Goal: Task Accomplishment & Management: Manage account settings

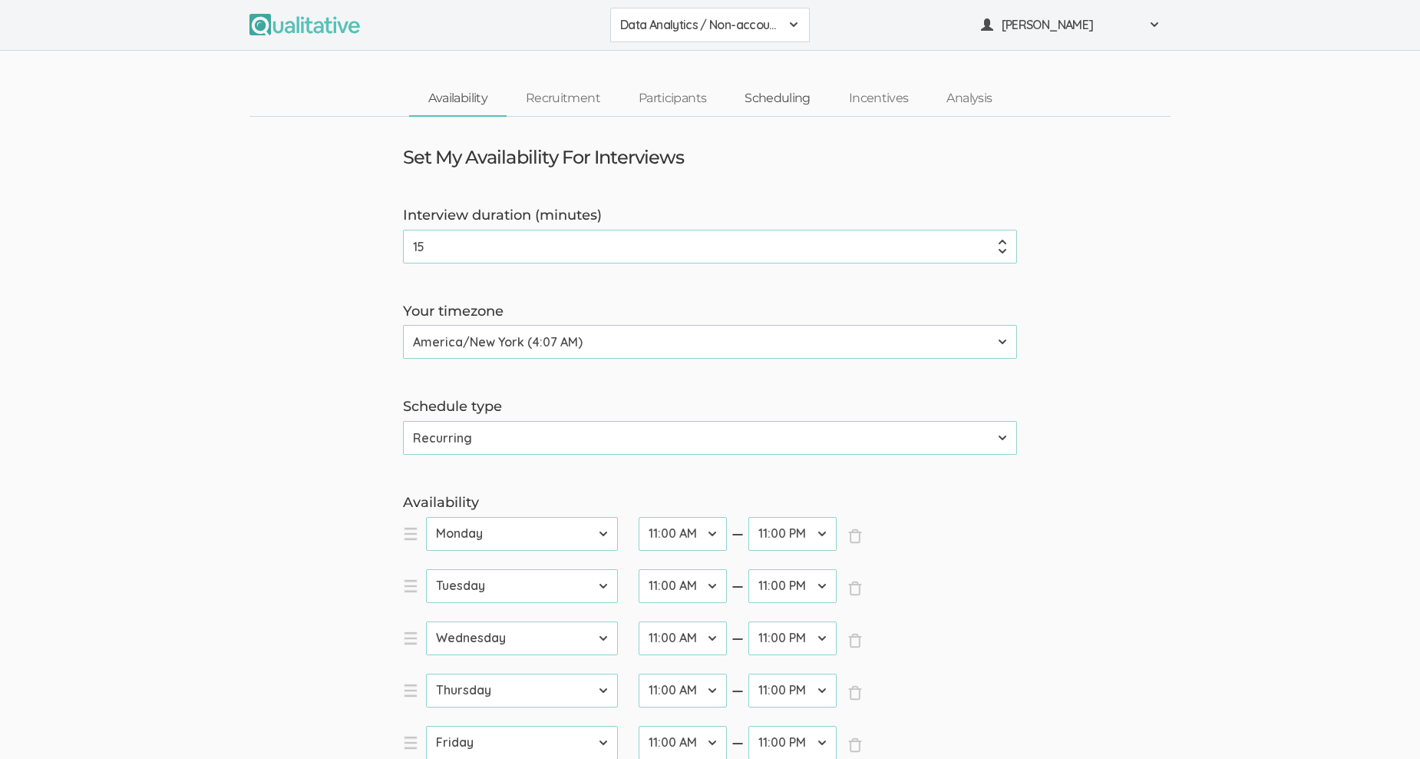
click at [798, 93] on link "Scheduling" at bounding box center [778, 98] width 104 height 33
click at [795, 21] on span at bounding box center [794, 24] width 12 height 12
click at [741, 89] on span "Data Analytics / Sr Management" at bounding box center [710, 95] width 180 height 18
click at [576, 94] on link "Recruitment" at bounding box center [563, 98] width 113 height 33
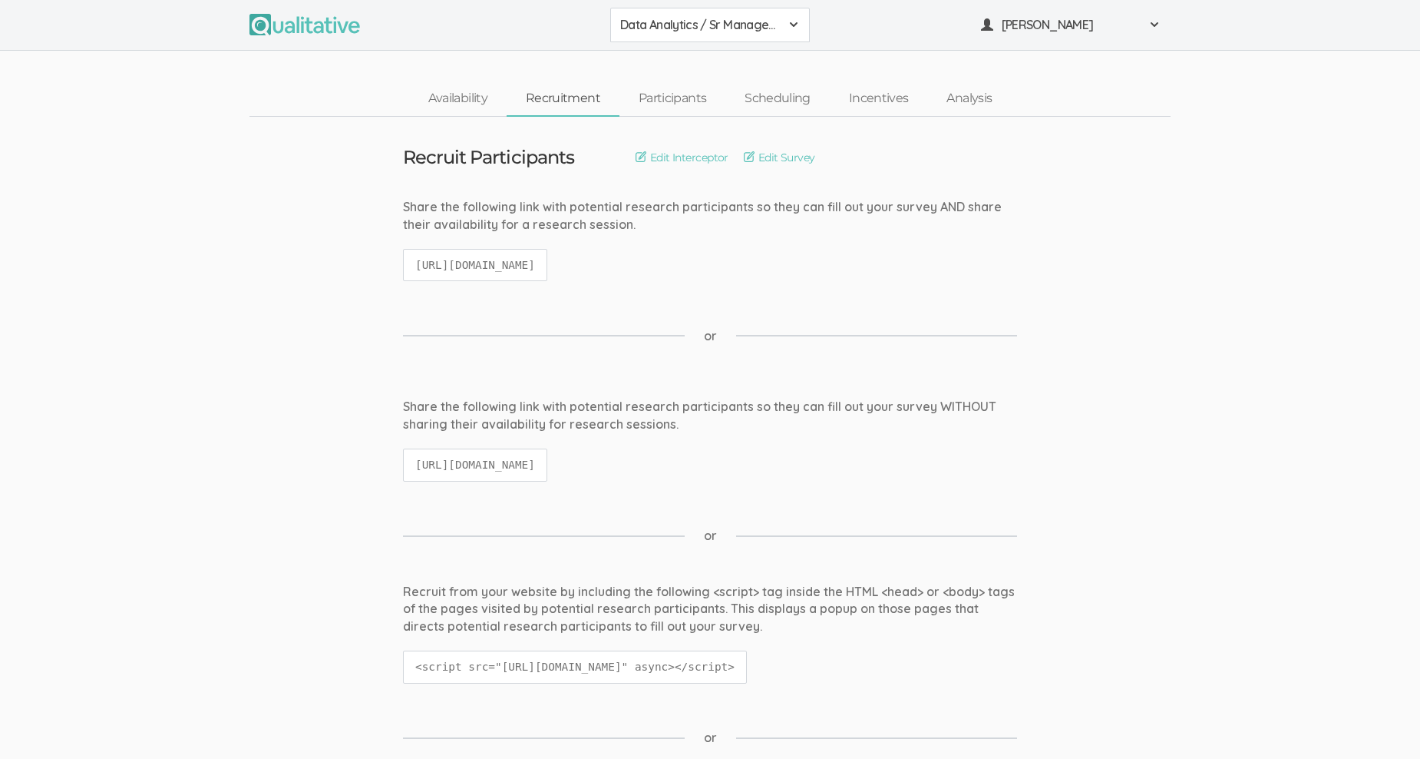
drag, startPoint x: 415, startPoint y: 263, endPoint x: 795, endPoint y: 267, distance: 379.3
click at [795, 267] on div "Share the following link with potential research participants so they can fill …" at bounding box center [710, 247] width 637 height 98
copy code "https://qualitative.io/screener/683644a0a65a03628ef4f27a"
click at [786, 94] on link "Scheduling" at bounding box center [778, 98] width 104 height 33
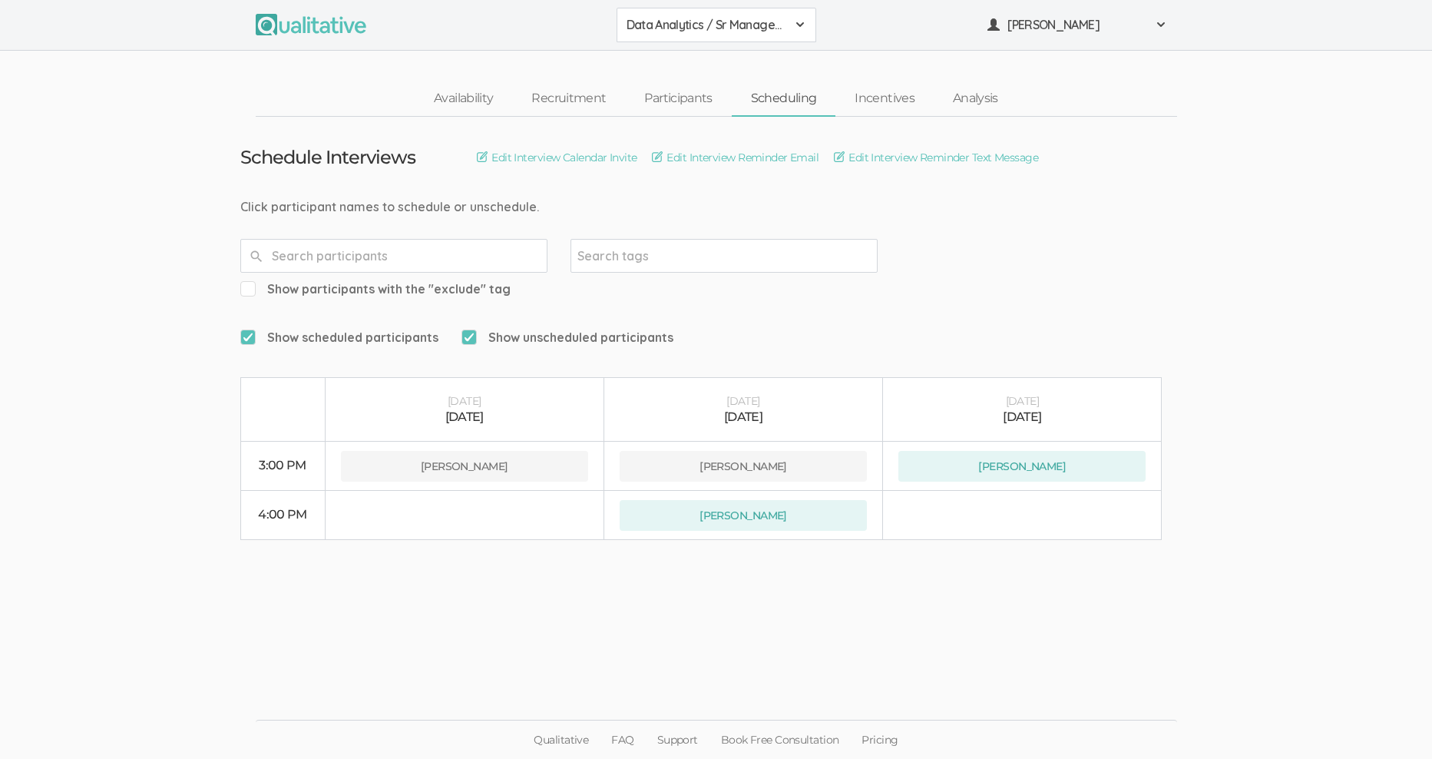
click at [788, 21] on div "Data Analytics / Sr Management" at bounding box center [716, 25] width 180 height 18
click at [772, 57] on span "Data Analytics / Accounting" at bounding box center [716, 59] width 180 height 18
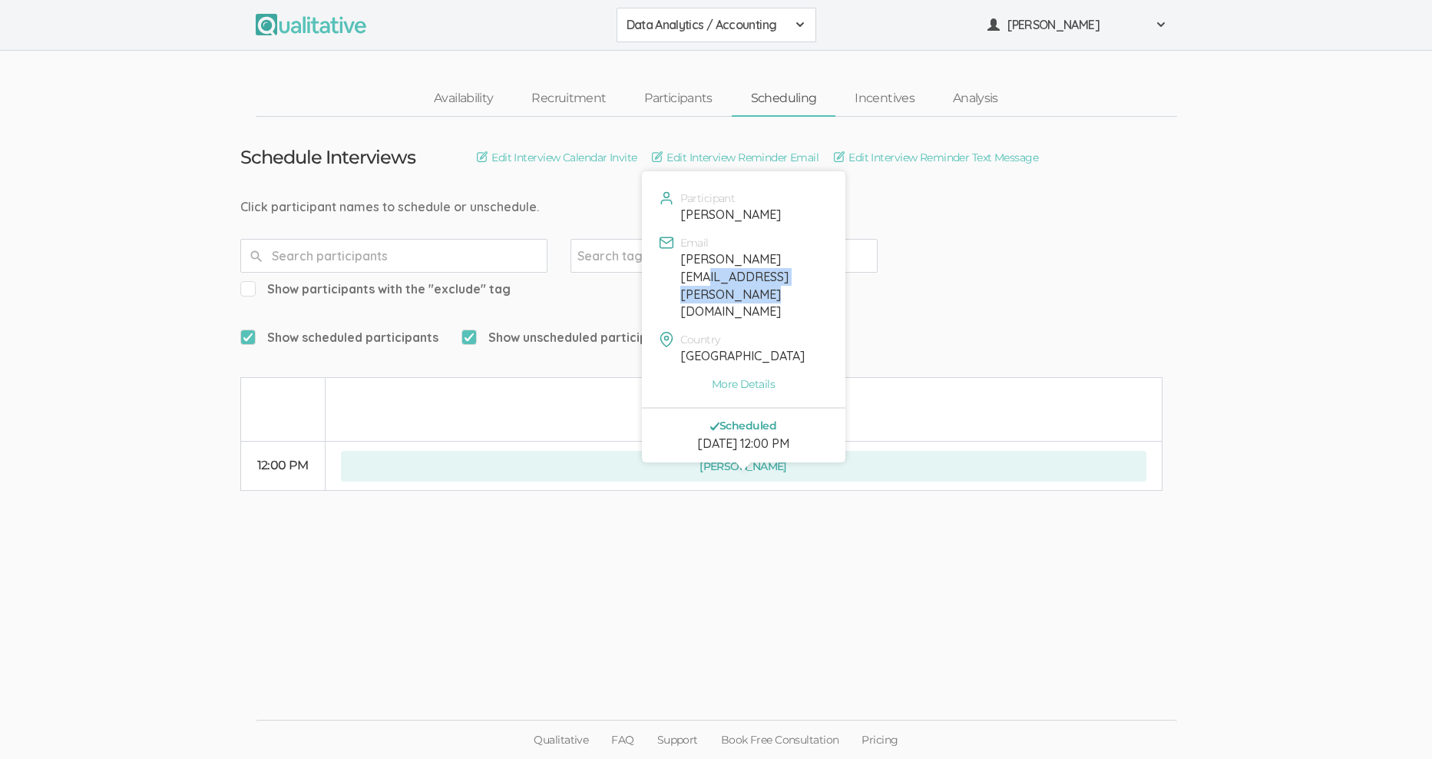
drag, startPoint x: 819, startPoint y: 259, endPoint x: 679, endPoint y: 263, distance: 139.8
click at [680, 263] on div "david.m.pilarski@att.net" at bounding box center [753, 285] width 146 height 70
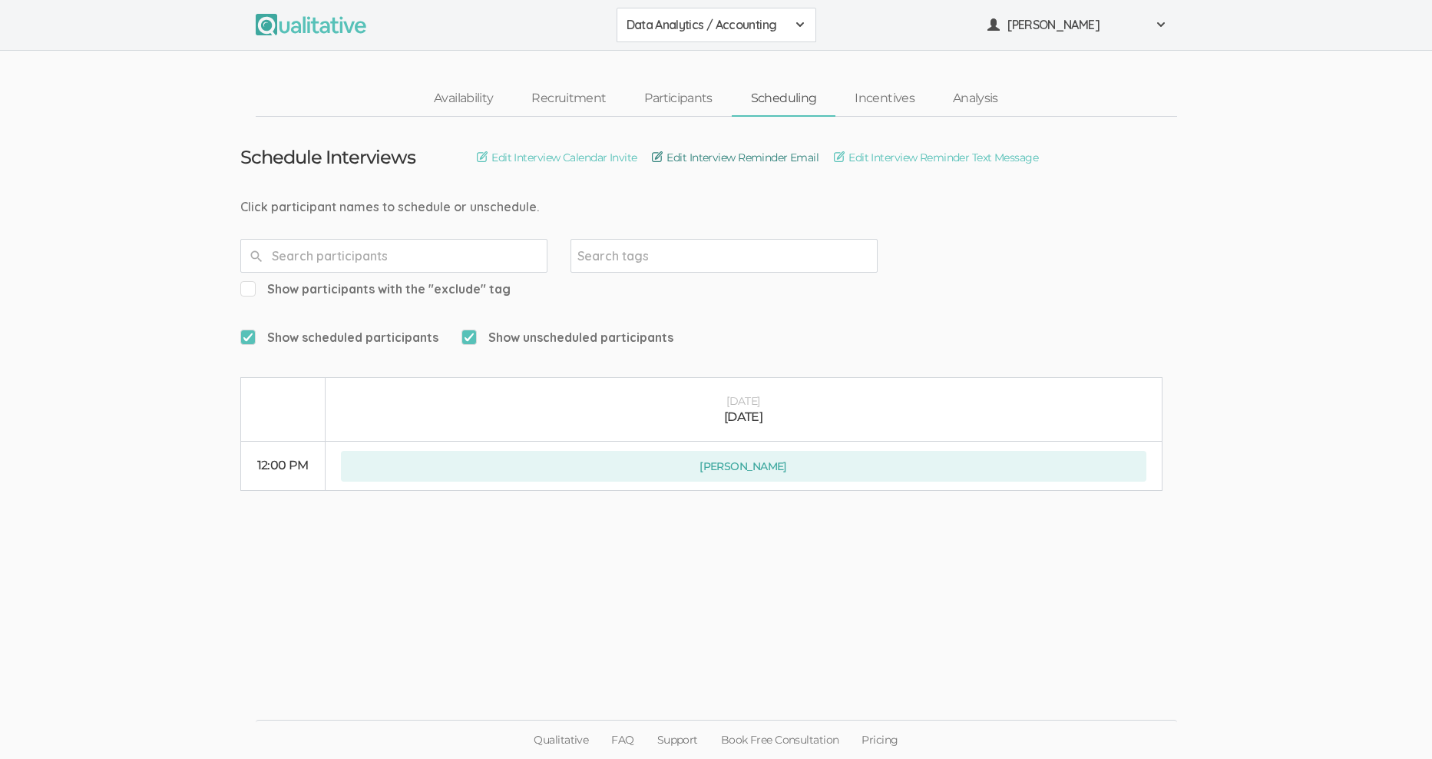
click at [765, 157] on link "Edit Interview Reminder Email" at bounding box center [735, 157] width 167 height 17
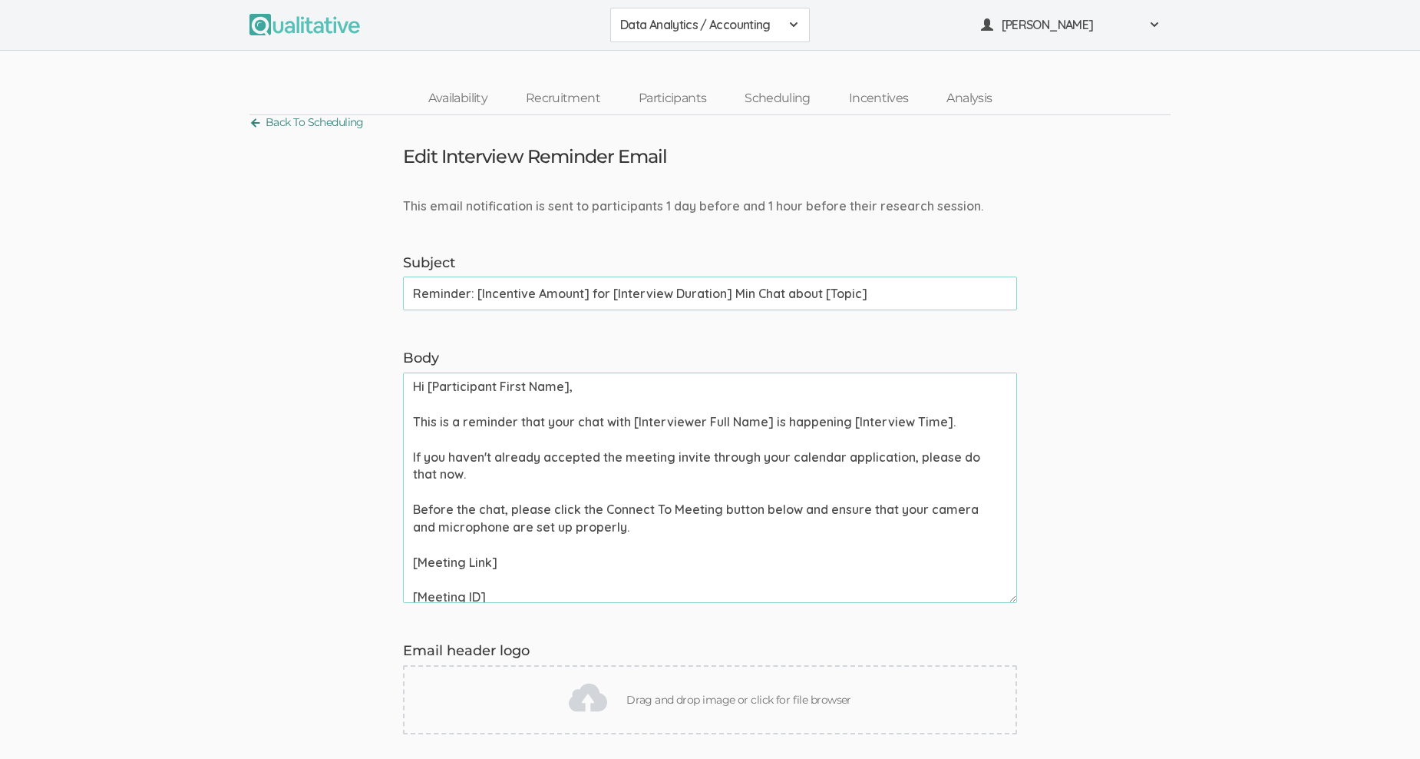
click at [253, 120] on link "Back To Scheduling" at bounding box center [307, 122] width 114 height 21
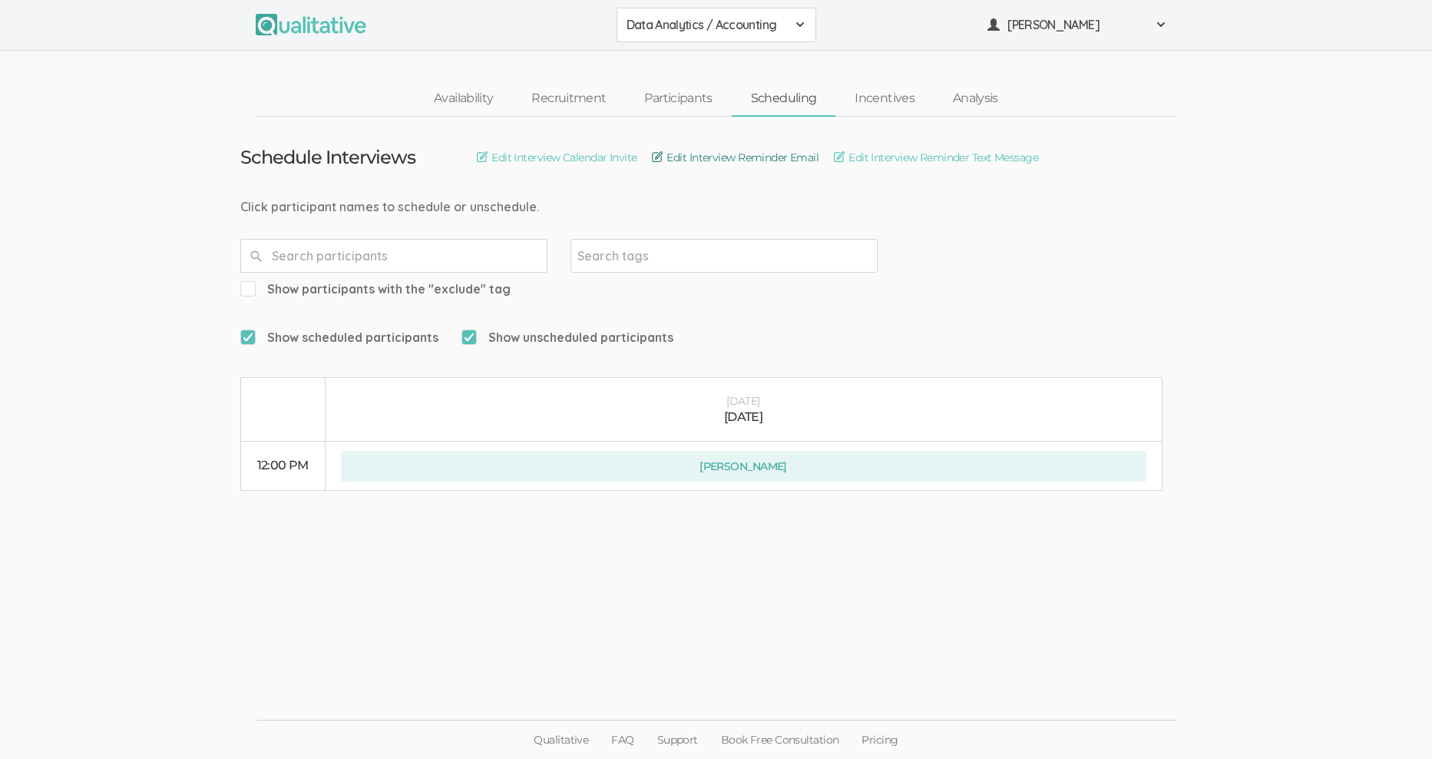
click at [666, 154] on link "Edit Interview Reminder Email" at bounding box center [735, 157] width 167 height 17
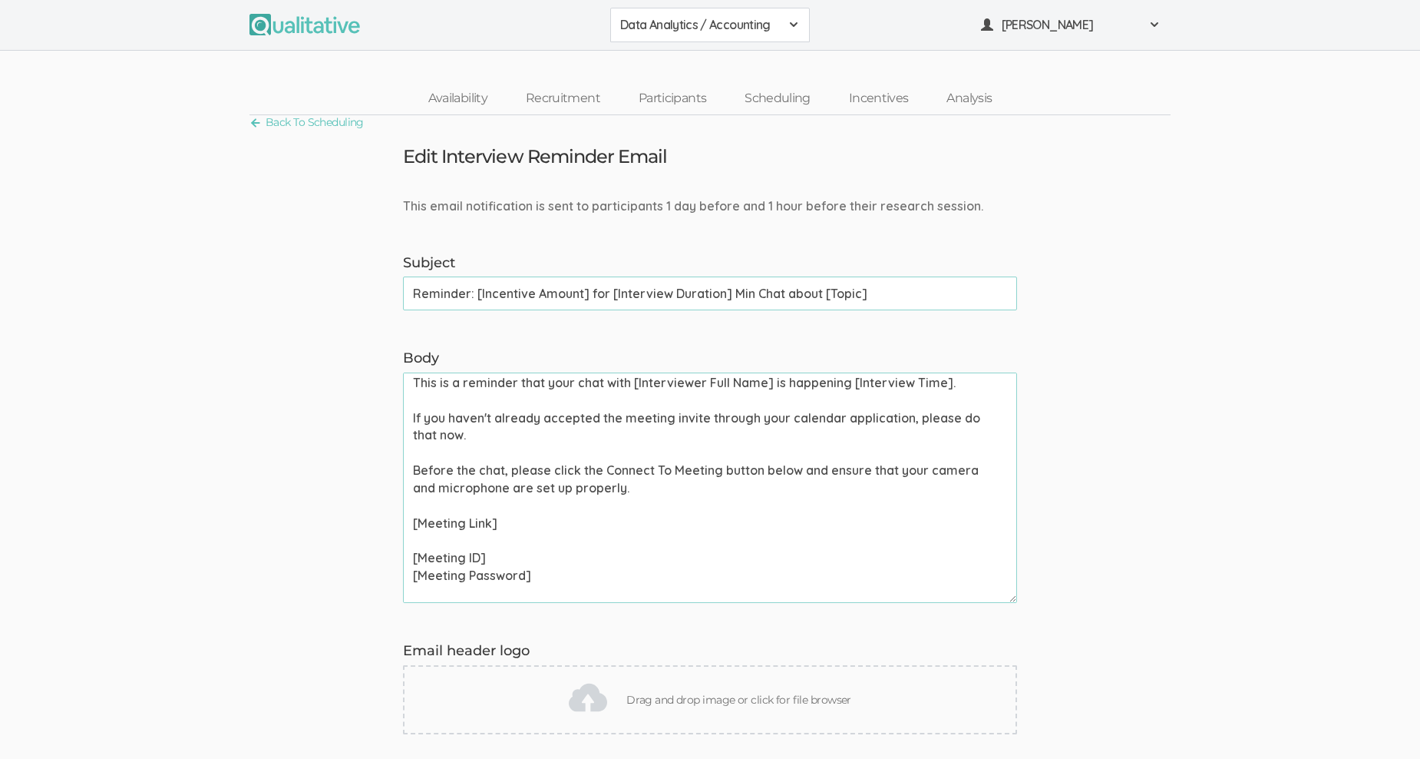
scroll to position [77, 0]
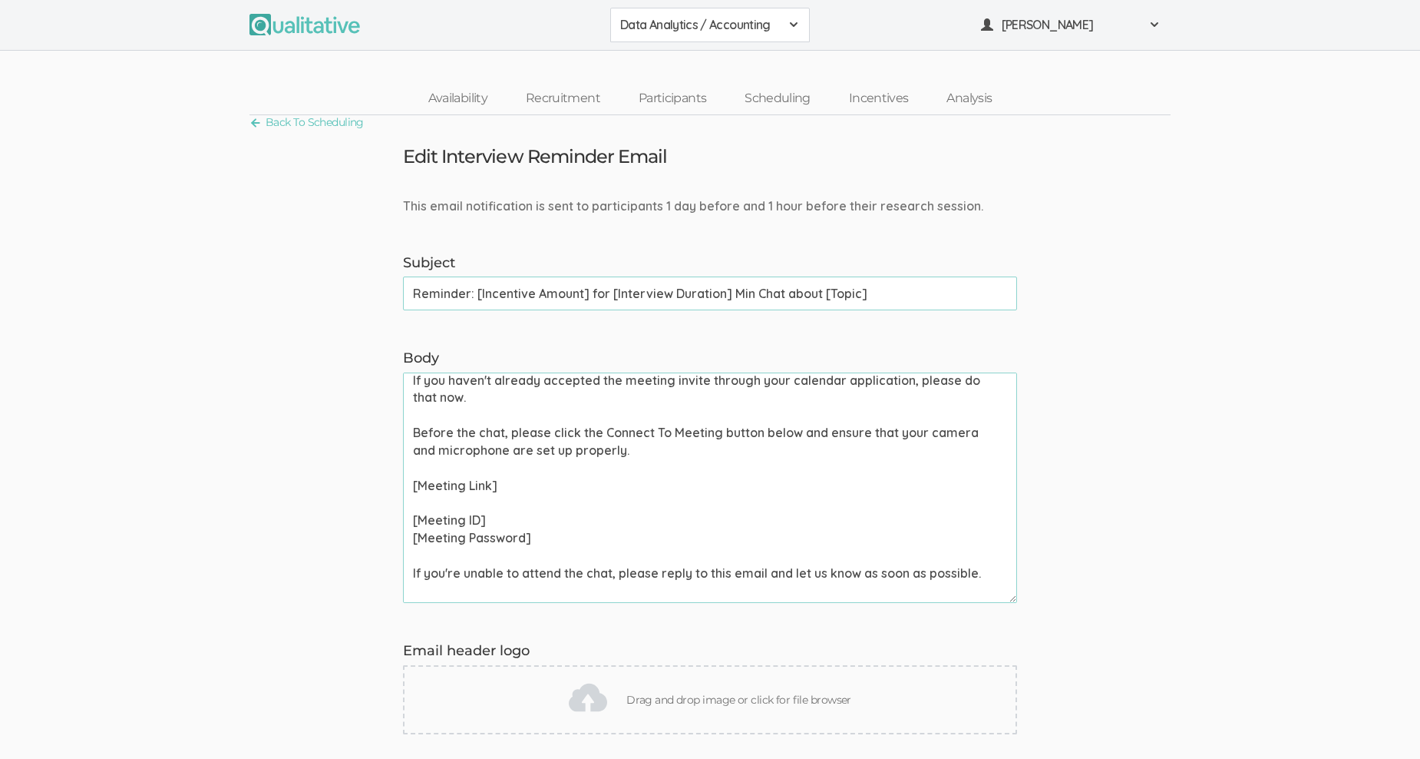
click at [695, 451] on textarea "Hi [Participant First Name], This is a reminder that your chat with [Interviewe…" at bounding box center [710, 487] width 614 height 230
drag, startPoint x: 751, startPoint y: 509, endPoint x: 742, endPoint y: 505, distance: 9.3
click at [749, 509] on textarea "Body" at bounding box center [710, 487] width 614 height 230
click at [700, 450] on textarea "Body" at bounding box center [710, 487] width 614 height 230
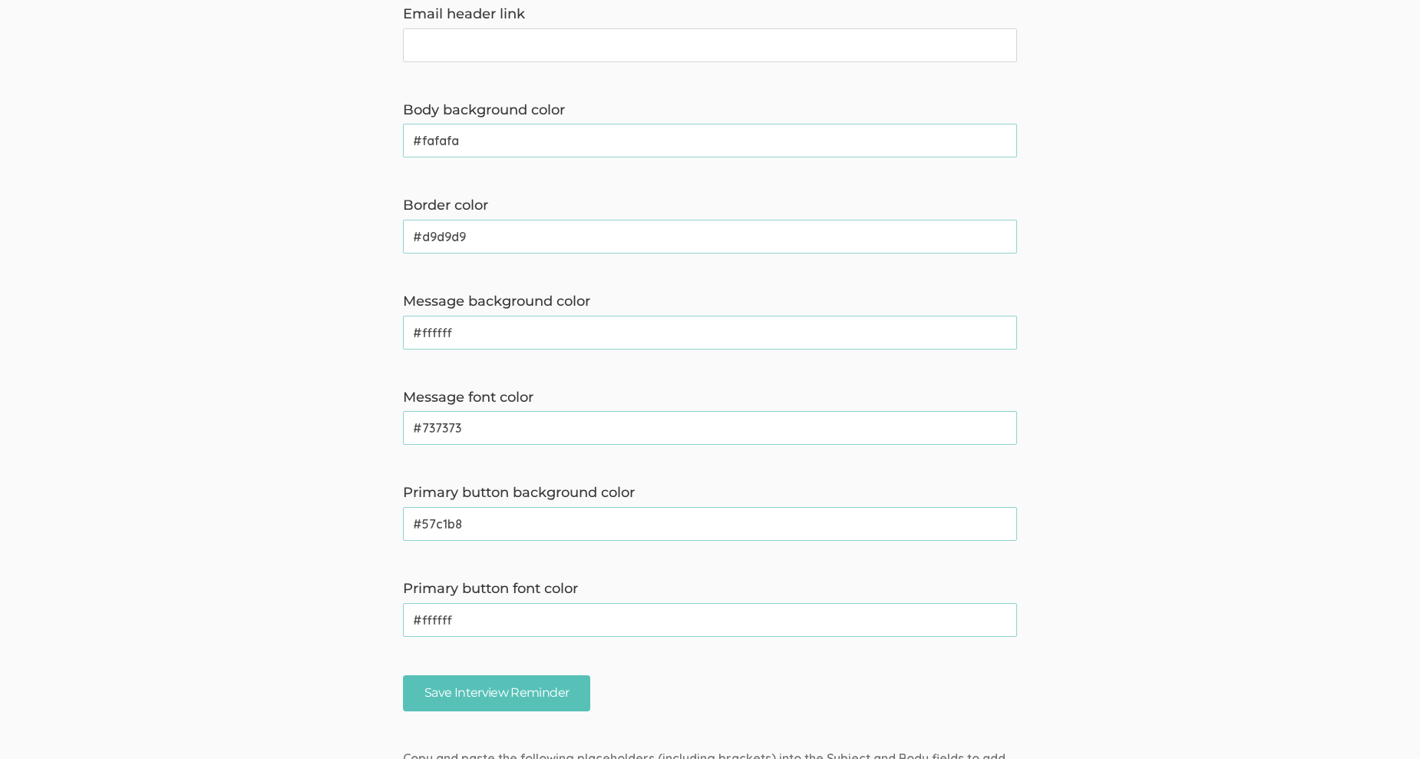
scroll to position [998, 0]
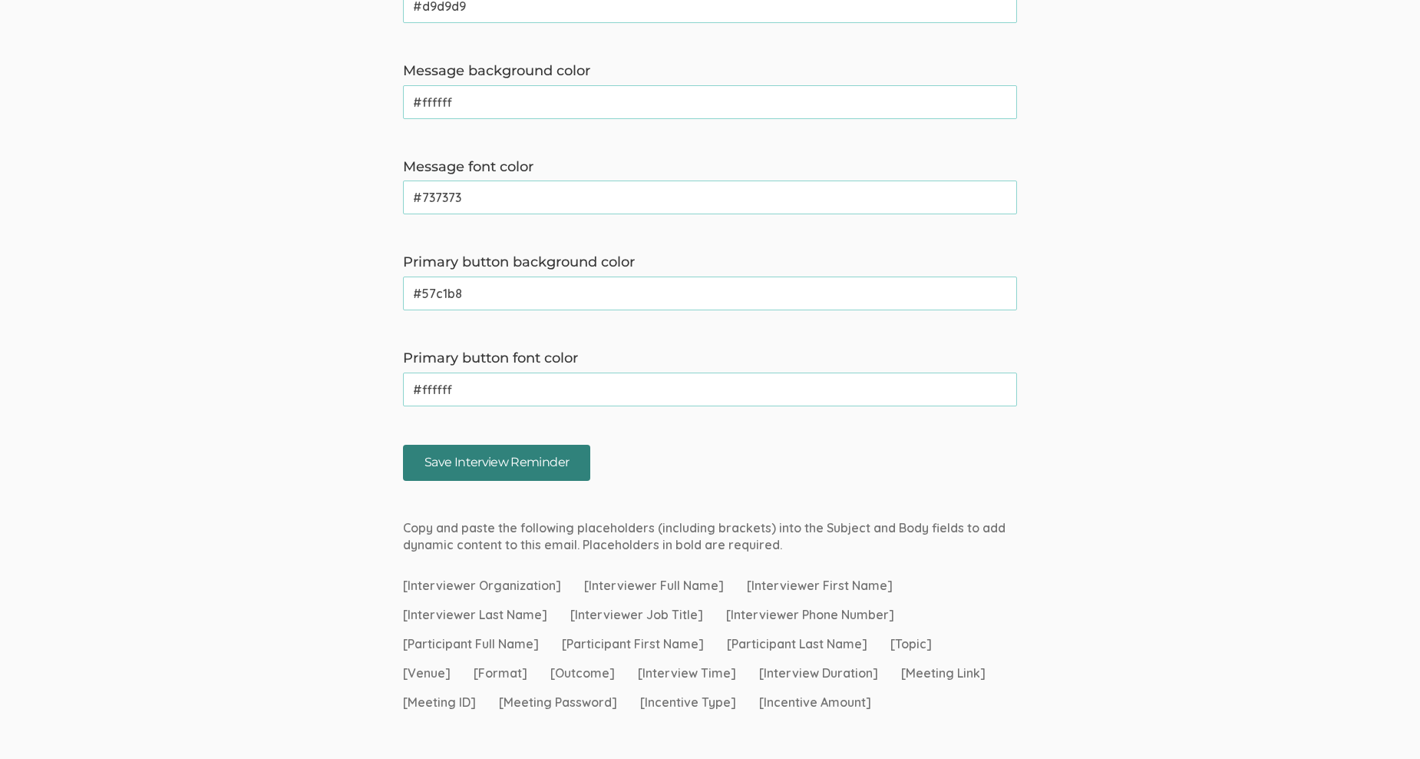
type textarea "Hi [Participant First Name], This is a reminder that your chat with [Interviewe…"
click at [526, 464] on input "Save Interview Reminder" at bounding box center [496, 463] width 187 height 36
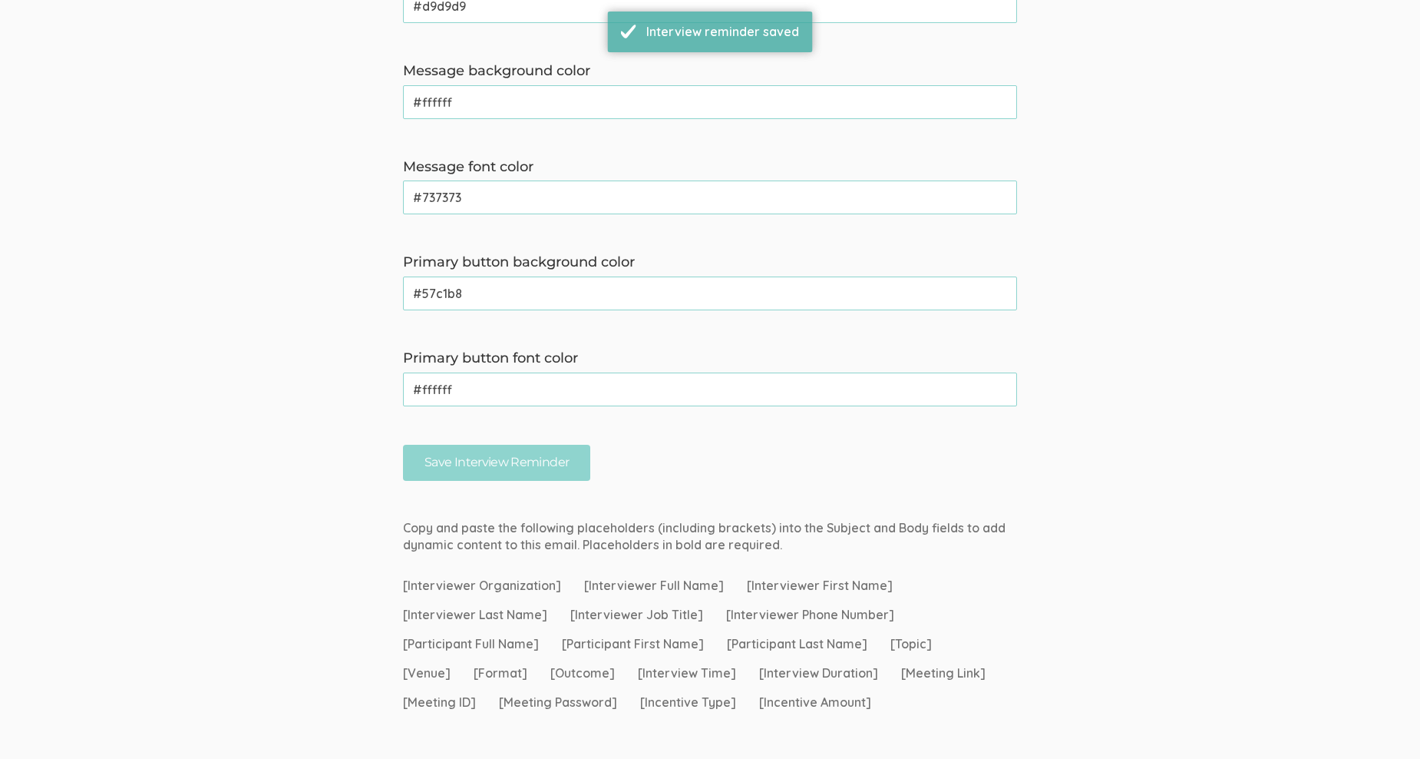
scroll to position [0, 0]
